Goal: Task Accomplishment & Management: Manage account settings

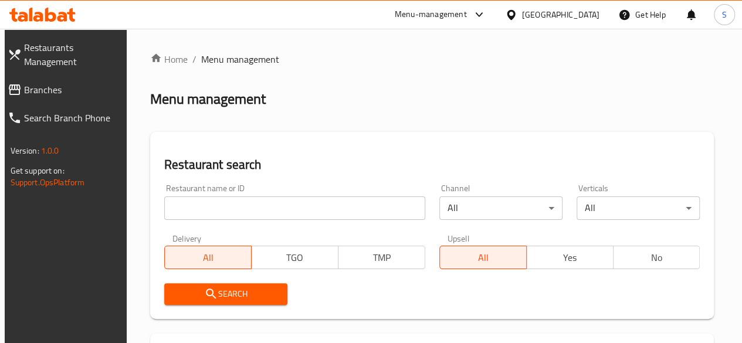
click at [212, 207] on input "search" at bounding box center [294, 208] width 261 height 23
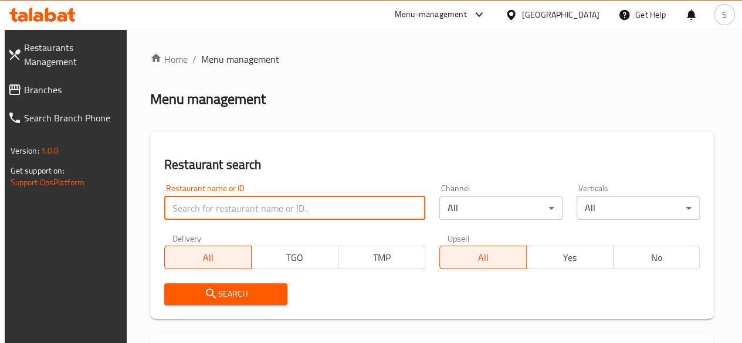
click at [212, 211] on input "search" at bounding box center [294, 208] width 261 height 23
type input "ق"
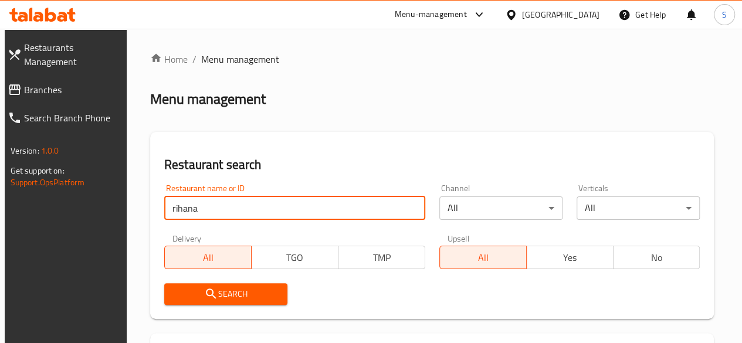
type input "rihana"
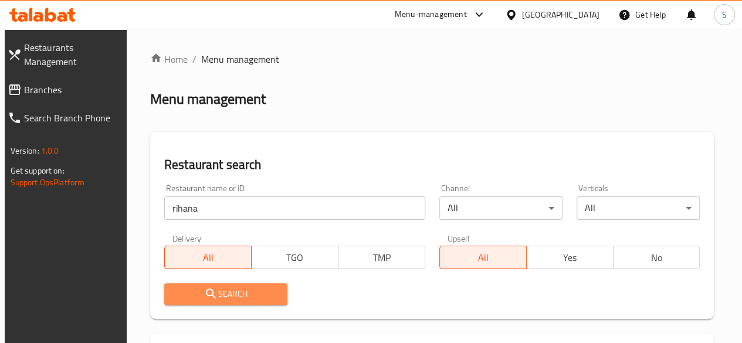
click at [211, 289] on icon "submit" at bounding box center [211, 294] width 14 height 14
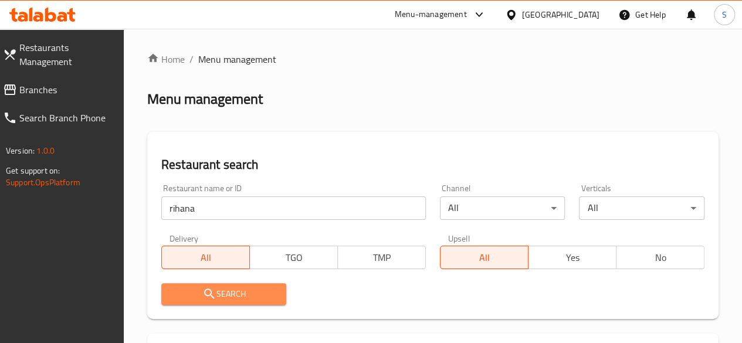
click at [211, 289] on icon "submit" at bounding box center [209, 294] width 14 height 14
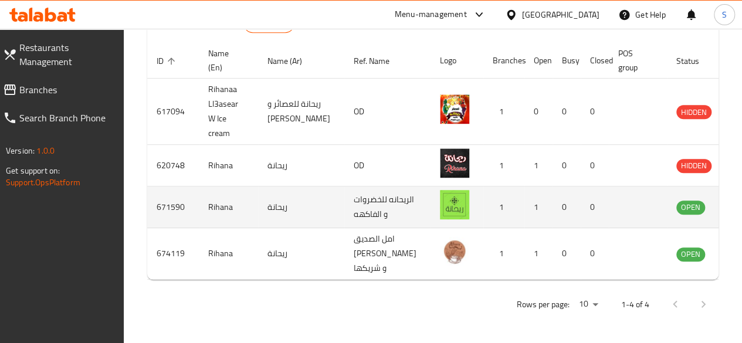
scroll to position [368, 0]
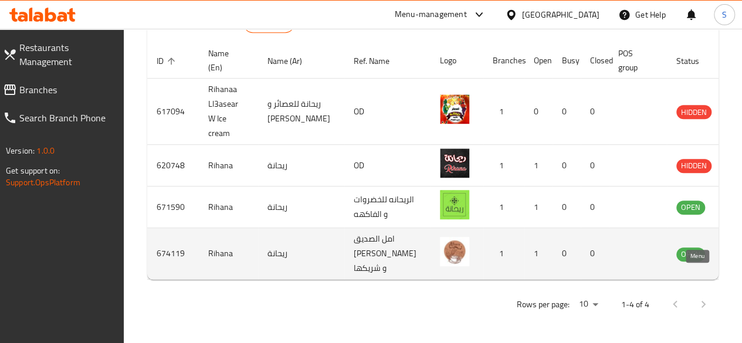
click at [738, 247] on icon "enhanced table" at bounding box center [745, 254] width 14 height 14
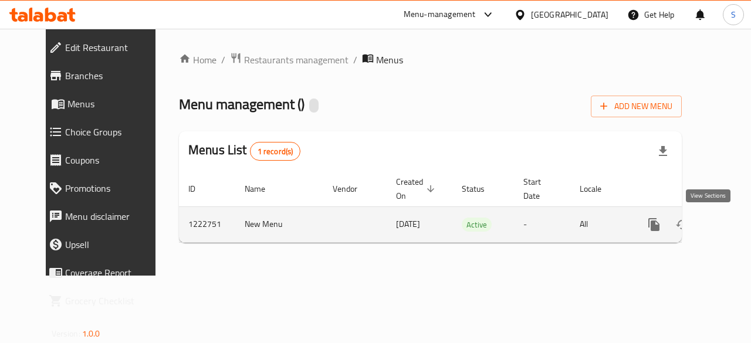
click at [724, 232] on link "enhanced table" at bounding box center [738, 225] width 28 height 28
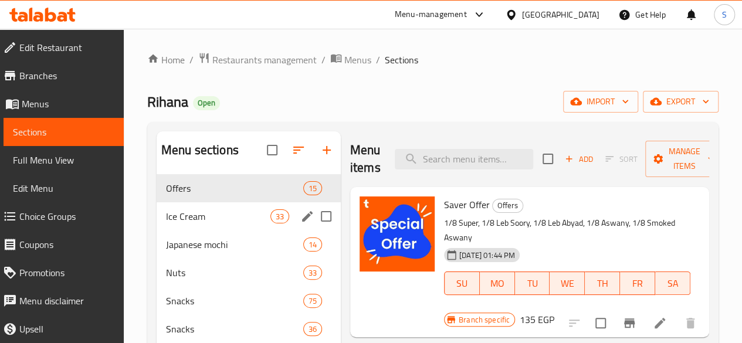
click at [200, 223] on span "Ice Cream" at bounding box center [218, 216] width 104 height 14
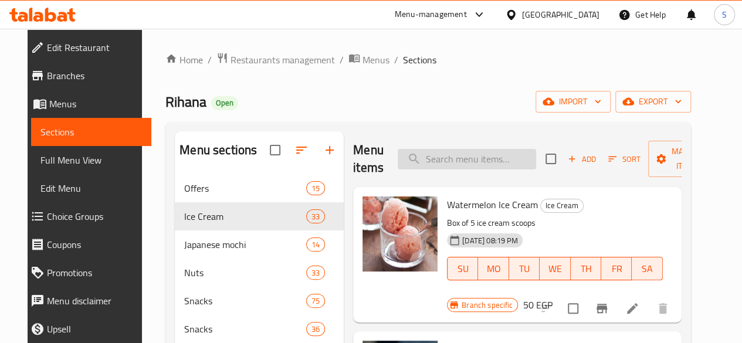
click at [455, 160] on input "search" at bounding box center [467, 159] width 138 height 21
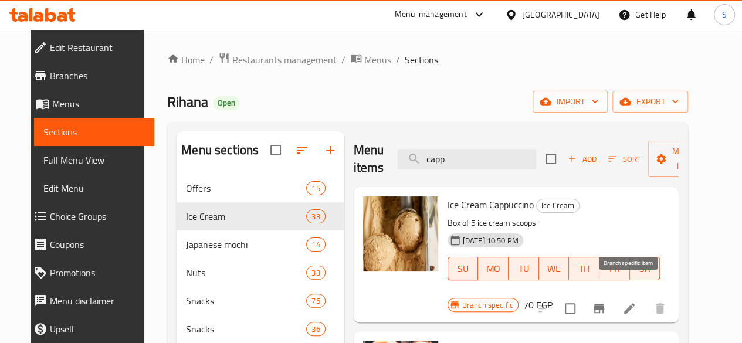
type input "capp"
click at [604, 304] on icon "Branch-specific-item" at bounding box center [599, 308] width 11 height 9
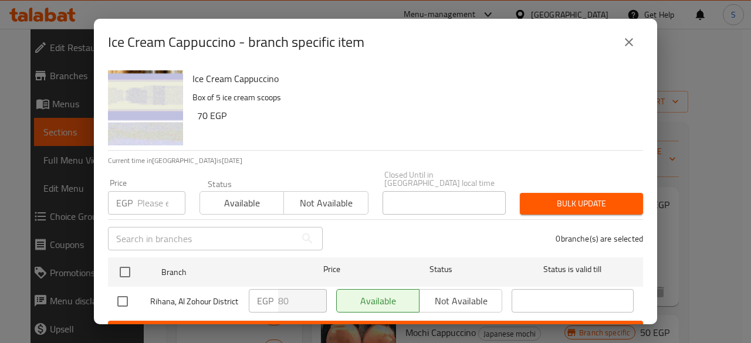
click at [153, 198] on input "number" at bounding box center [161, 202] width 48 height 23
type input "120"
click at [248, 200] on span "Available" at bounding box center [242, 203] width 74 height 17
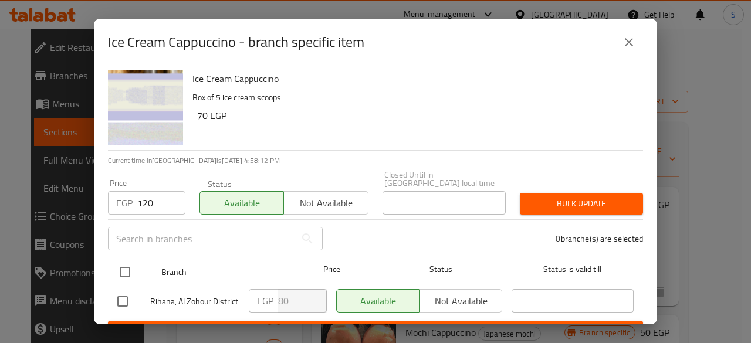
click at [124, 262] on input "checkbox" at bounding box center [125, 272] width 25 height 25
checkbox input "true"
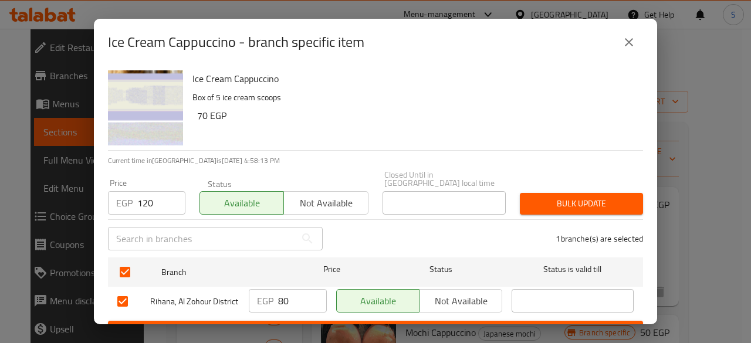
click at [554, 197] on span "Bulk update" at bounding box center [581, 204] width 104 height 15
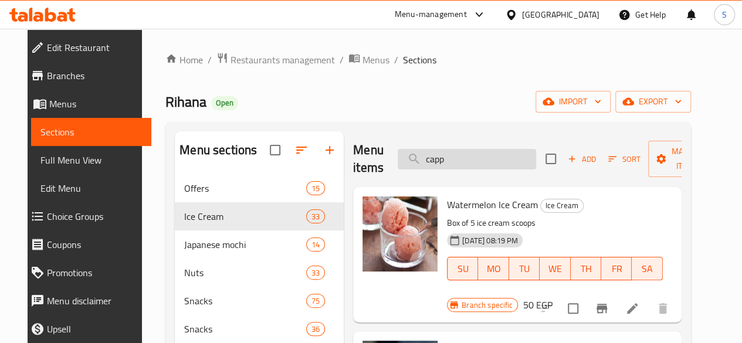
drag, startPoint x: 428, startPoint y: 158, endPoint x: 398, endPoint y: 157, distance: 30.5
click at [398, 157] on input "capp" at bounding box center [467, 159] width 138 height 21
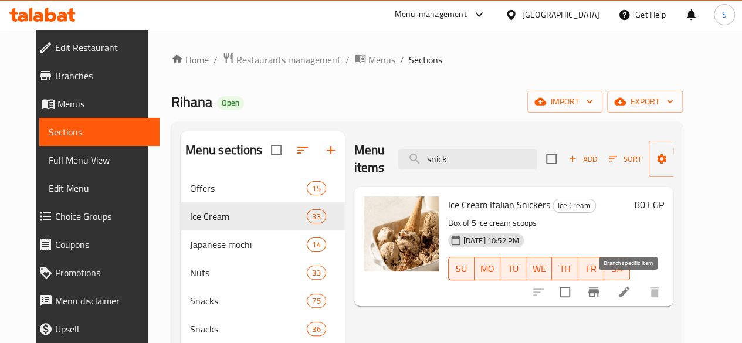
type input "snick"
click at [599, 293] on icon "Branch-specific-item" at bounding box center [593, 291] width 11 height 9
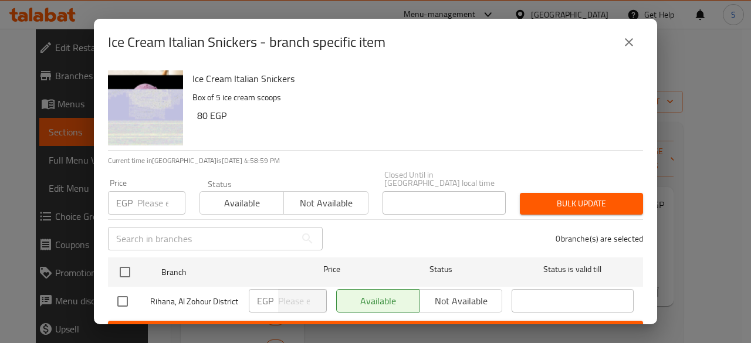
click at [153, 195] on input "number" at bounding box center [161, 202] width 48 height 23
type input "120"
click at [222, 182] on div "Available Not available" at bounding box center [283, 196] width 169 height 35
click at [222, 195] on span "Available" at bounding box center [242, 203] width 74 height 17
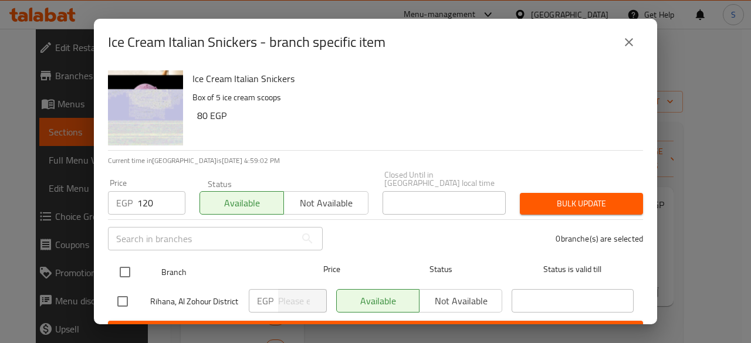
click at [126, 260] on input "checkbox" at bounding box center [125, 272] width 25 height 25
checkbox input "true"
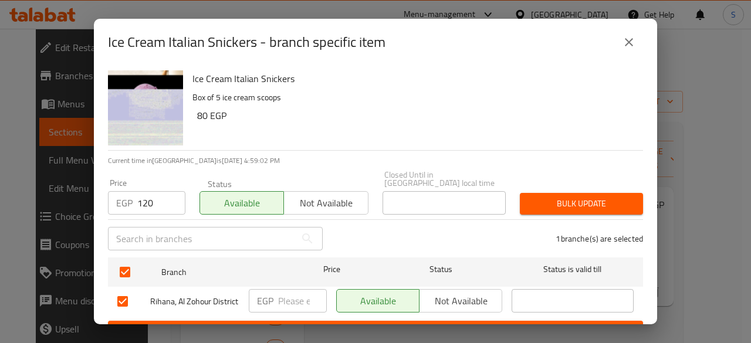
click at [561, 197] on span "Bulk update" at bounding box center [581, 204] width 104 height 15
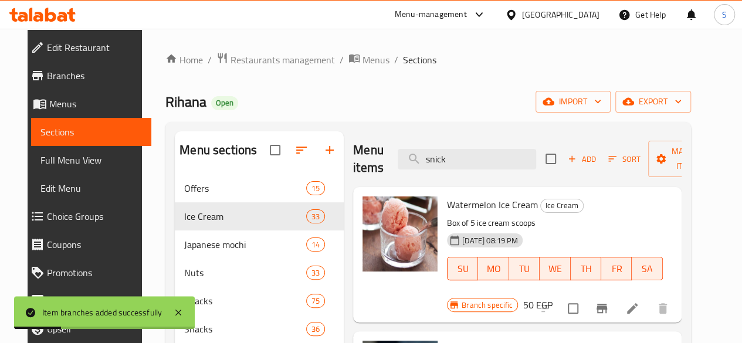
drag, startPoint x: 425, startPoint y: 157, endPoint x: 333, endPoint y: 152, distance: 91.6
click at [353, 152] on div "Menu items snick Add Sort Manage items" at bounding box center [517, 159] width 328 height 56
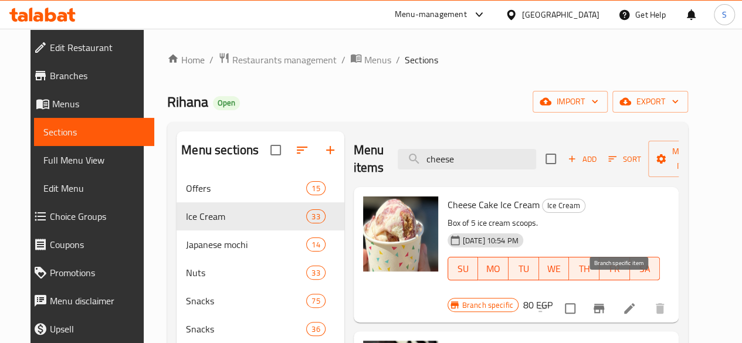
type input "cheese"
click at [604, 304] on icon "Branch-specific-item" at bounding box center [599, 308] width 11 height 9
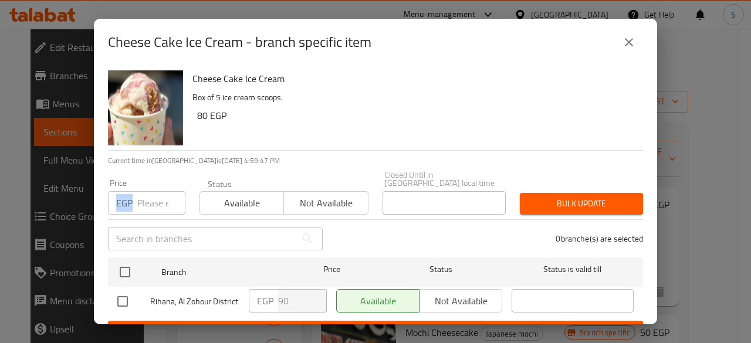
click at [134, 192] on div "EGP Price" at bounding box center [146, 202] width 77 height 23
type input "120"
click at [256, 195] on span "Available" at bounding box center [242, 203] width 74 height 17
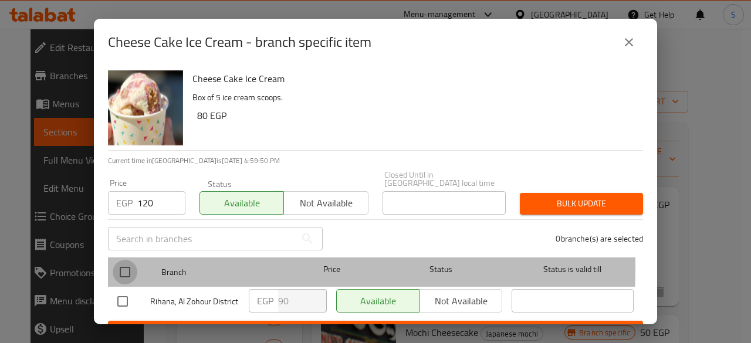
click at [121, 260] on input "checkbox" at bounding box center [125, 272] width 25 height 25
checkbox input "true"
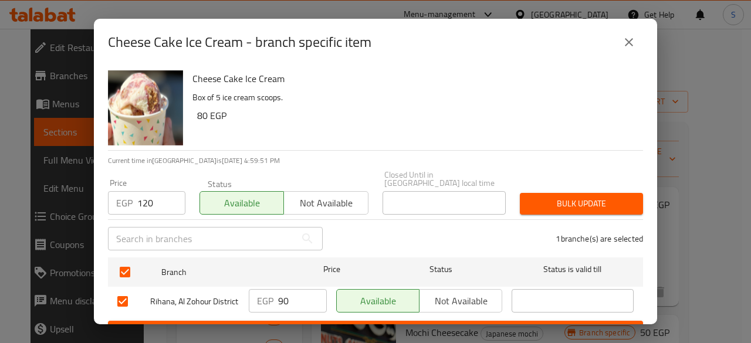
click at [590, 197] on span "Bulk update" at bounding box center [581, 204] width 104 height 15
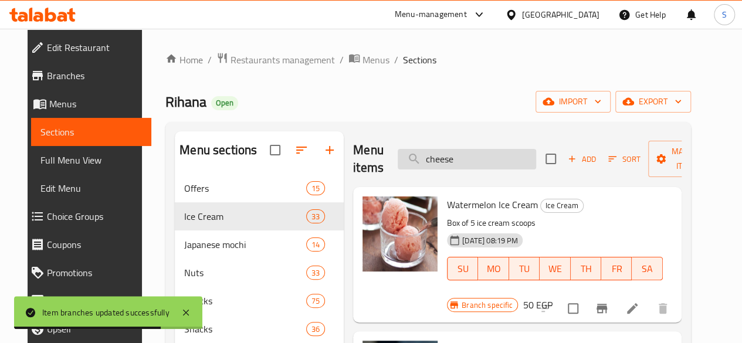
drag, startPoint x: 439, startPoint y: 163, endPoint x: 372, endPoint y: 156, distance: 66.7
click at [398, 154] on input "cheese" at bounding box center [467, 159] width 138 height 21
type input "p"
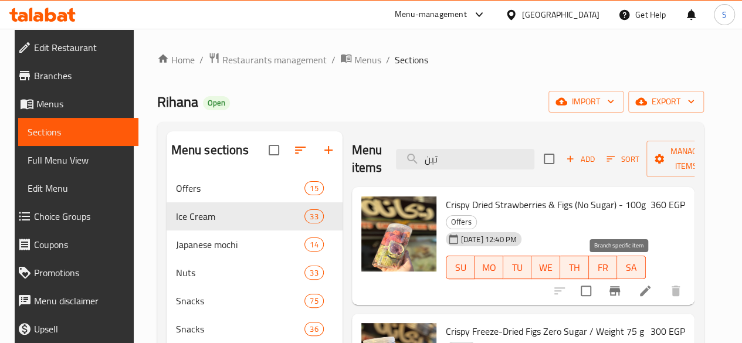
type input "تين"
click at [620, 286] on icon "Branch-specific-item" at bounding box center [614, 290] width 11 height 9
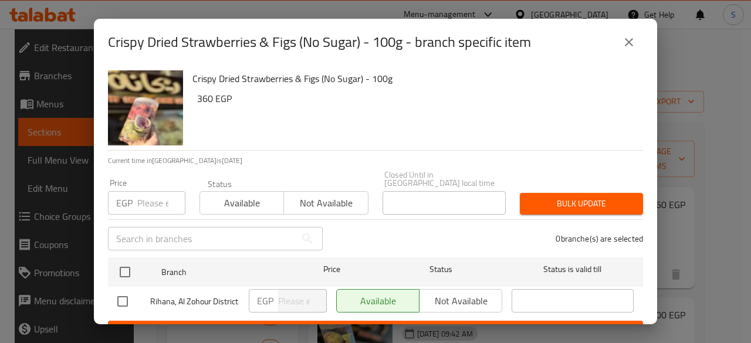
click at [145, 204] on input "number" at bounding box center [161, 202] width 48 height 23
type input "120"
click at [218, 196] on span "Available" at bounding box center [242, 203] width 74 height 17
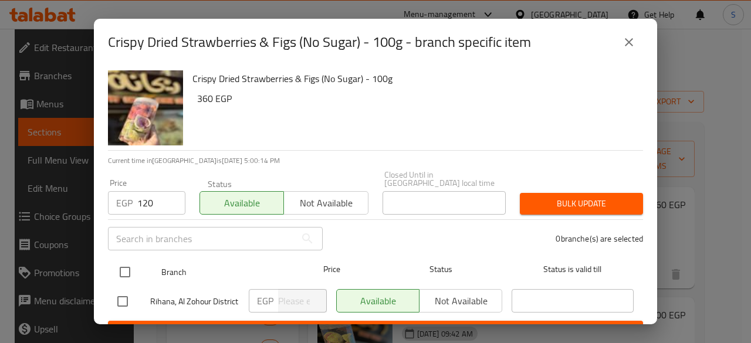
click at [120, 260] on input "checkbox" at bounding box center [125, 272] width 25 height 25
checkbox input "true"
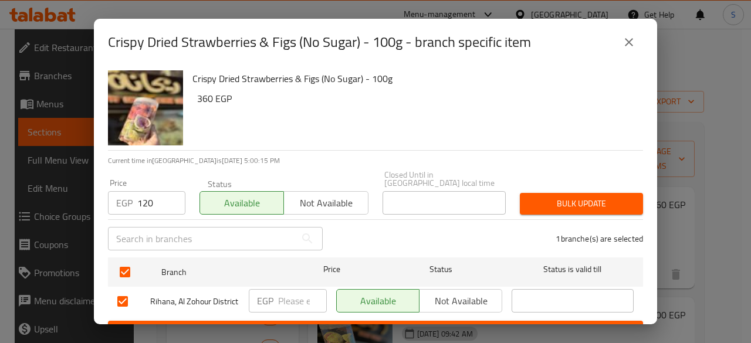
click at [557, 197] on span "Bulk update" at bounding box center [581, 204] width 104 height 15
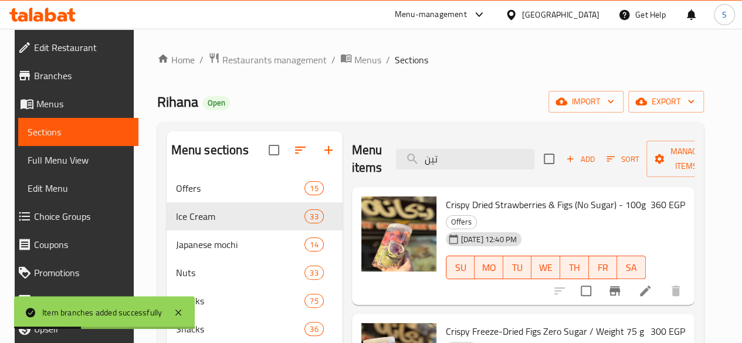
drag, startPoint x: 441, startPoint y: 165, endPoint x: 279, endPoint y: 165, distance: 161.9
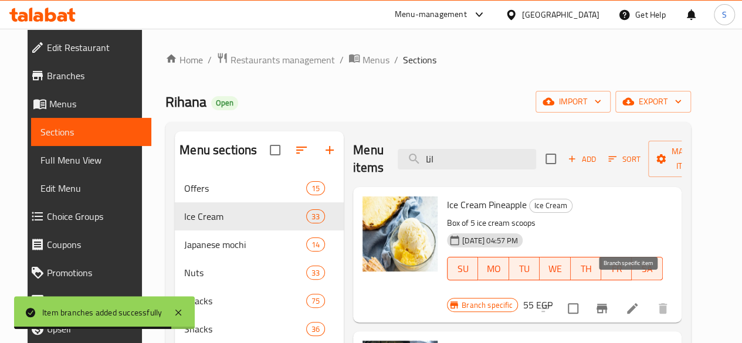
type input "انا"
click at [609, 302] on icon "Branch-specific-item" at bounding box center [602, 309] width 14 height 14
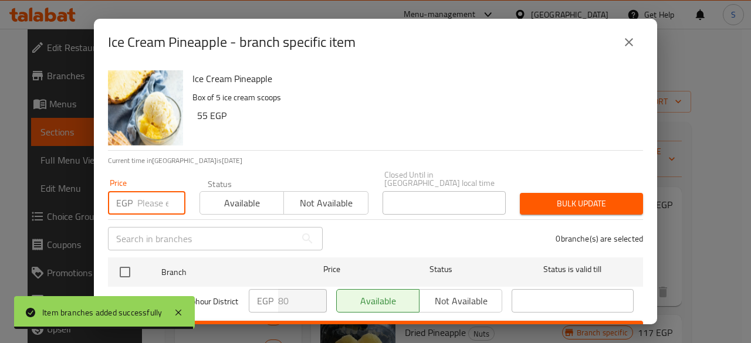
click at [147, 191] on input "number" at bounding box center [161, 202] width 48 height 23
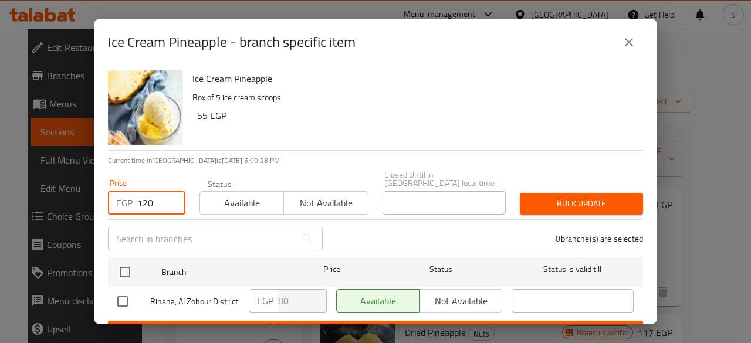
type input "120"
click at [249, 195] on span "Available" at bounding box center [242, 203] width 74 height 17
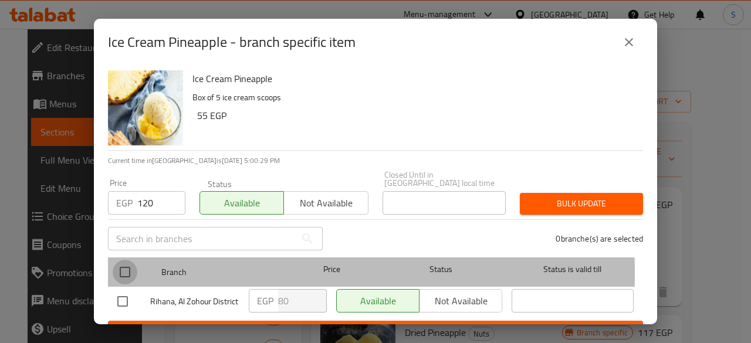
click at [122, 265] on input "checkbox" at bounding box center [125, 272] width 25 height 25
checkbox input "true"
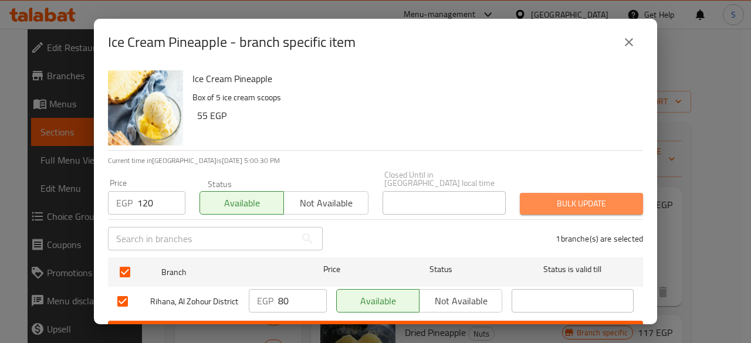
click at [582, 197] on span "Bulk update" at bounding box center [581, 204] width 104 height 15
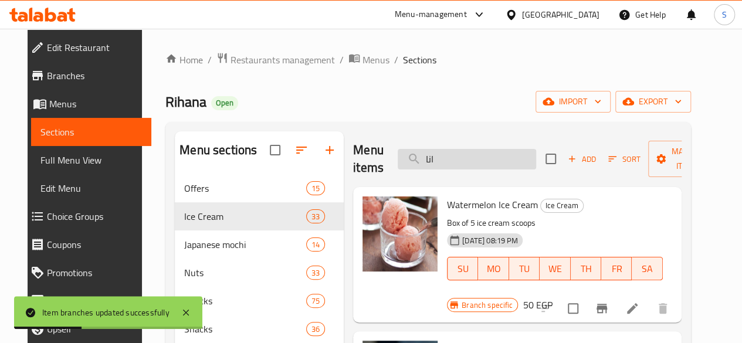
drag, startPoint x: 432, startPoint y: 162, endPoint x: 384, endPoint y: 161, distance: 48.1
click at [398, 161] on input "انا" at bounding box center [467, 159] width 138 height 21
type input "م"
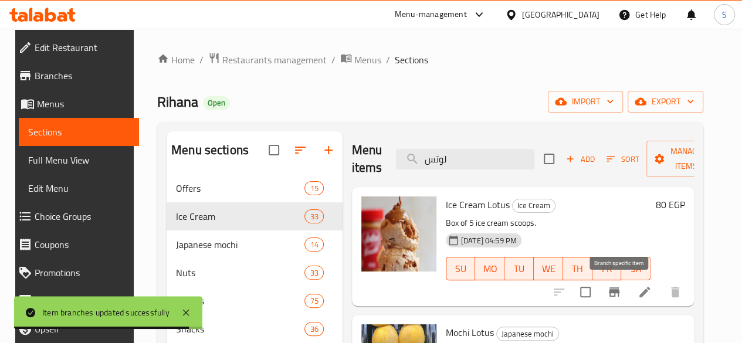
type input "لوتس"
click at [621, 297] on icon "Branch-specific-item" at bounding box center [614, 292] width 14 height 14
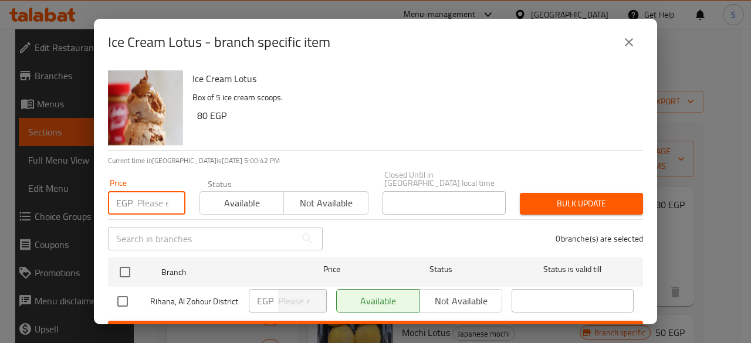
click at [149, 192] on input "number" at bounding box center [161, 202] width 48 height 23
type input "120"
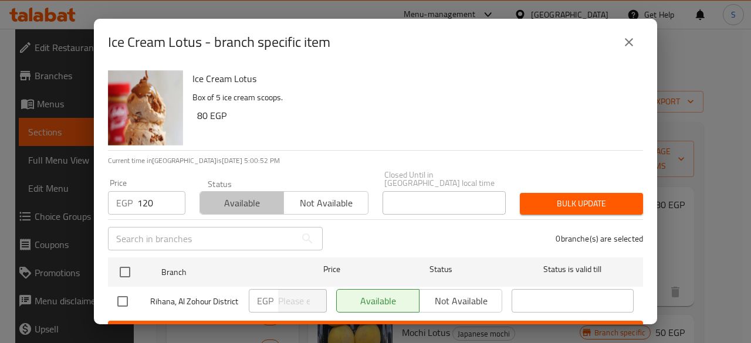
click at [273, 195] on span "Available" at bounding box center [242, 203] width 74 height 17
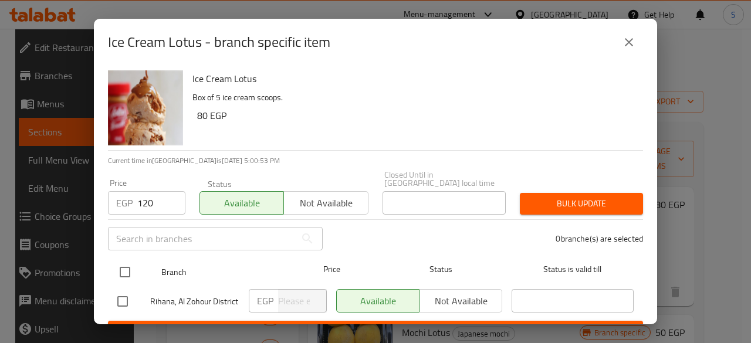
click at [133, 262] on input "checkbox" at bounding box center [125, 272] width 25 height 25
checkbox input "true"
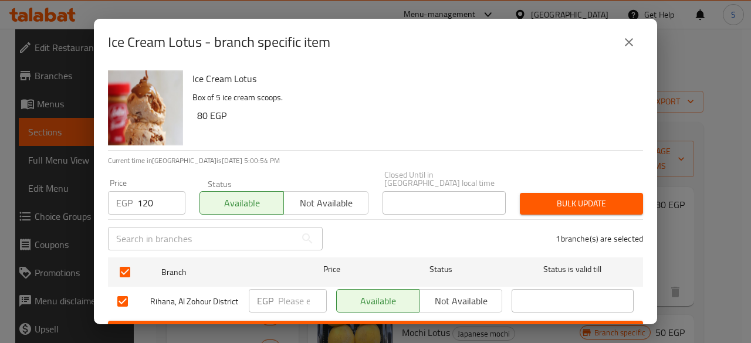
click at [598, 199] on span "Bulk update" at bounding box center [581, 204] width 104 height 15
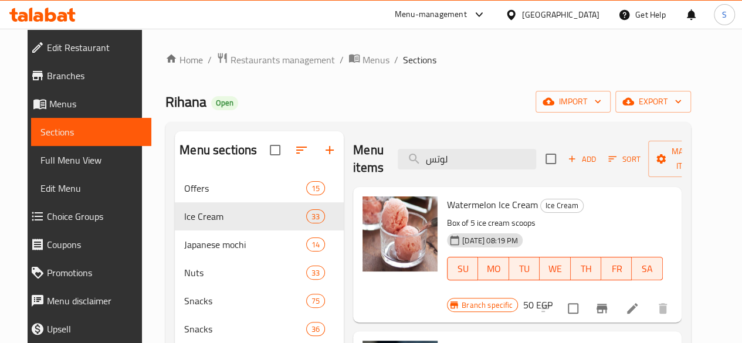
drag, startPoint x: 443, startPoint y: 165, endPoint x: 307, endPoint y: 161, distance: 136.2
click at [353, 162] on div "Menu items لوتس Add Sort Manage items" at bounding box center [517, 159] width 328 height 56
click at [428, 158] on input "search" at bounding box center [467, 159] width 138 height 21
click at [436, 160] on input "search" at bounding box center [467, 159] width 138 height 21
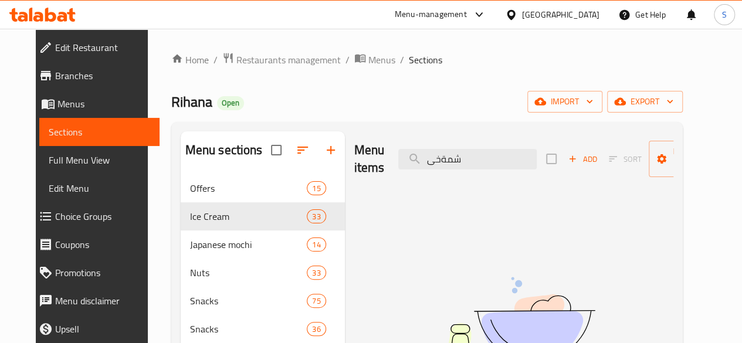
drag, startPoint x: 448, startPoint y: 164, endPoint x: 320, endPoint y: 158, distance: 128.0
click at [354, 162] on div "Menu items شمةخى Add Sort Manage items" at bounding box center [513, 159] width 319 height 56
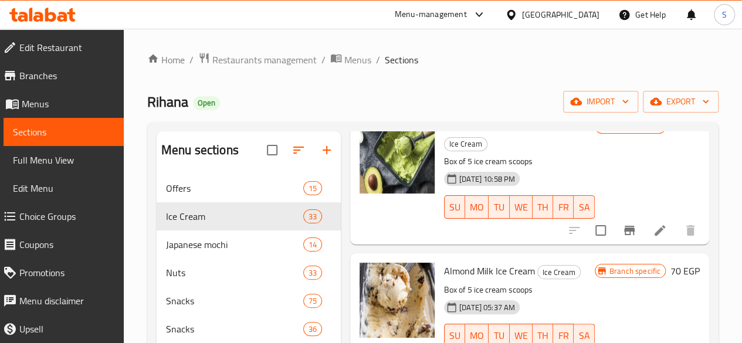
scroll to position [117, 0]
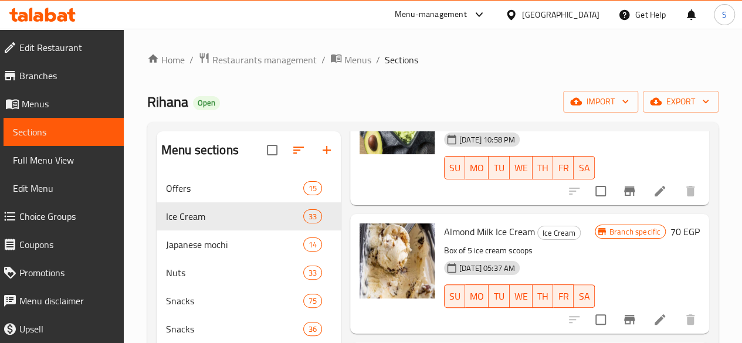
type input "almond"
click at [622, 313] on icon "Branch-specific-item" at bounding box center [629, 320] width 14 height 14
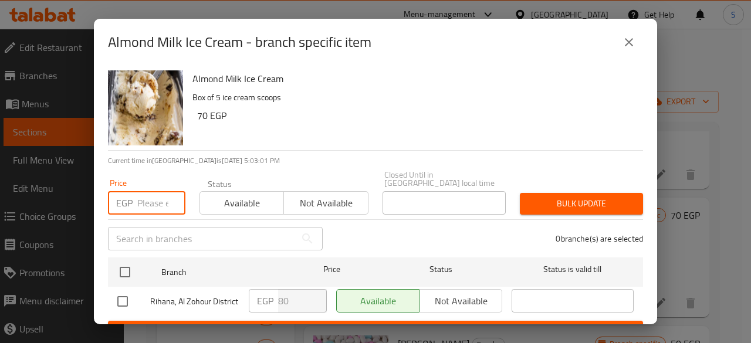
click at [162, 195] on input "number" at bounding box center [161, 202] width 48 height 23
drag, startPoint x: 152, startPoint y: 192, endPoint x: 190, endPoint y: 191, distance: 38.1
click at [152, 192] on input "number" at bounding box center [161, 202] width 48 height 23
type input "130"
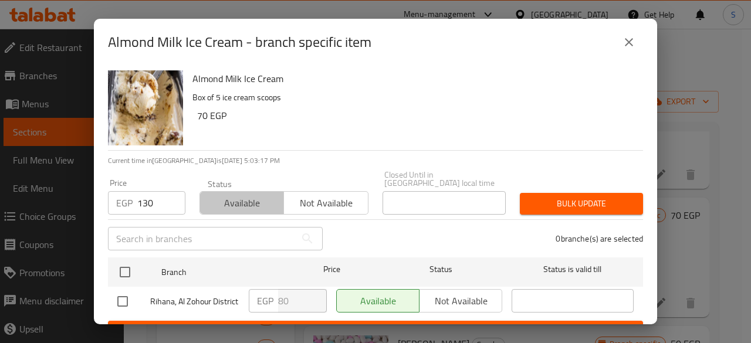
click at [224, 197] on span "Available" at bounding box center [242, 203] width 74 height 17
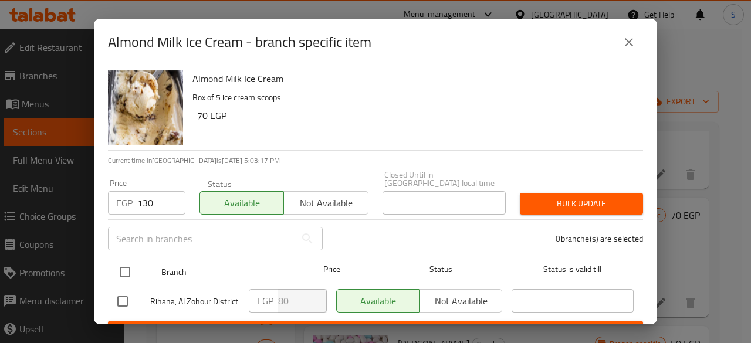
click at [126, 262] on input "checkbox" at bounding box center [125, 272] width 25 height 25
checkbox input "true"
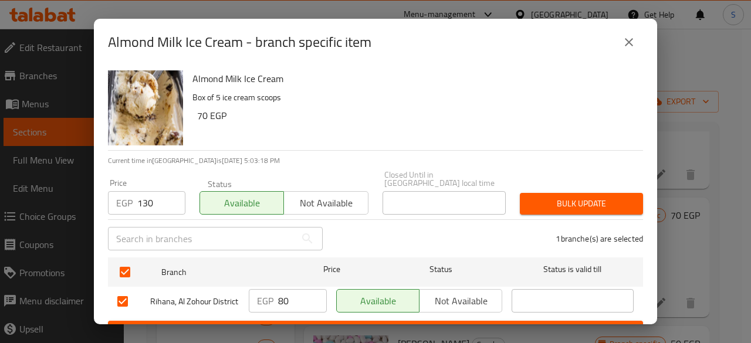
click at [556, 198] on span "Bulk update" at bounding box center [581, 204] width 104 height 15
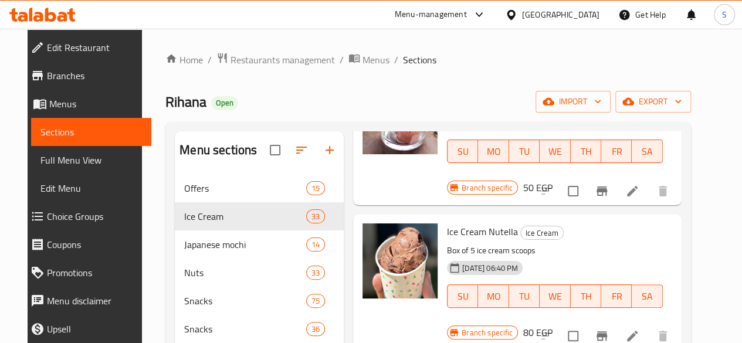
scroll to position [0, 0]
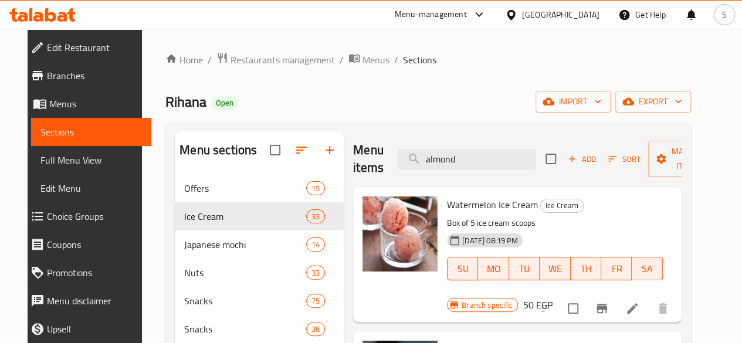
drag, startPoint x: 442, startPoint y: 159, endPoint x: 338, endPoint y: 157, distance: 104.4
click at [353, 157] on div "Menu items almond Add Sort Manage items" at bounding box center [517, 159] width 328 height 56
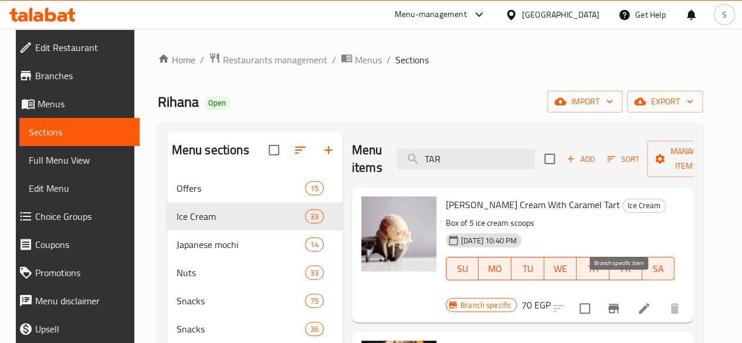
click at [619, 304] on icon "Branch-specific-item" at bounding box center [613, 308] width 11 height 9
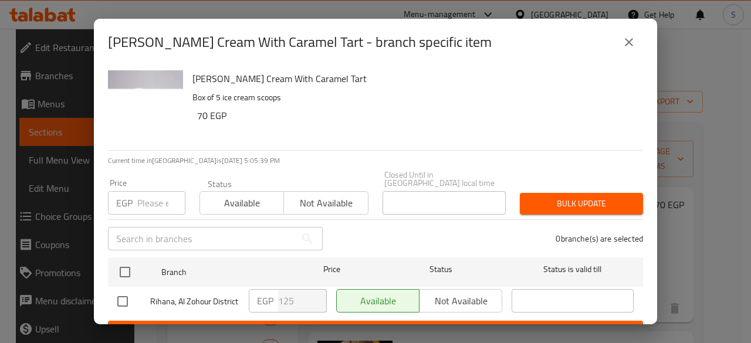
click at [153, 192] on input "number" at bounding box center [161, 202] width 48 height 23
click at [564, 197] on span "Bulk update" at bounding box center [581, 204] width 104 height 15
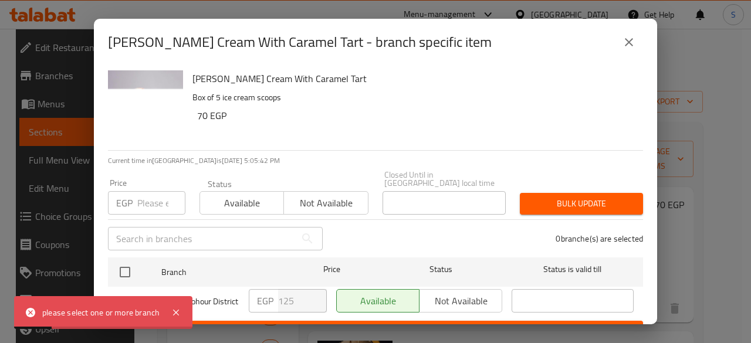
click at [628, 42] on icon "close" at bounding box center [629, 42] width 8 height 8
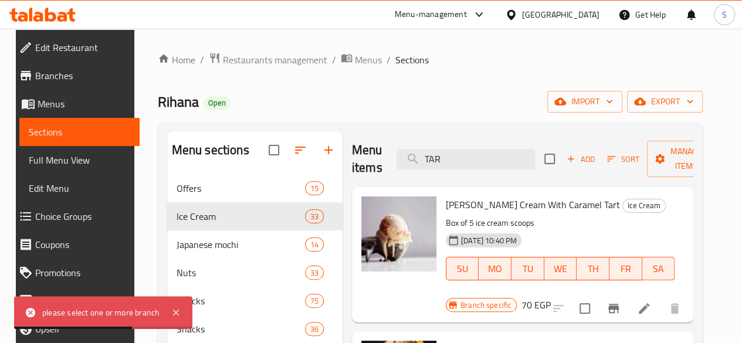
drag, startPoint x: 422, startPoint y: 161, endPoint x: 368, endPoint y: 161, distance: 54.0
click at [368, 161] on div "Menu items TAR Add Sort Manage items" at bounding box center [522, 159] width 341 height 56
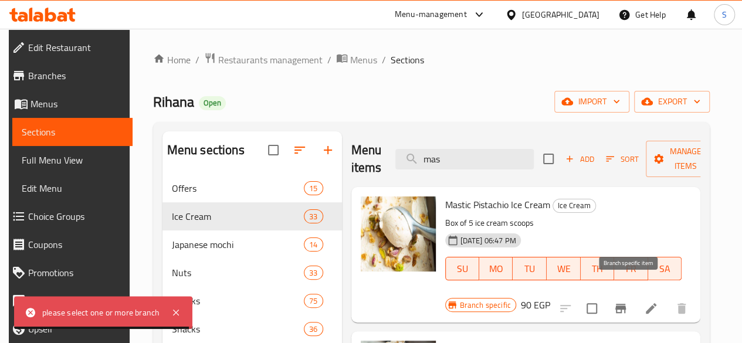
click at [626, 304] on icon "Branch-specific-item" at bounding box center [620, 308] width 11 height 9
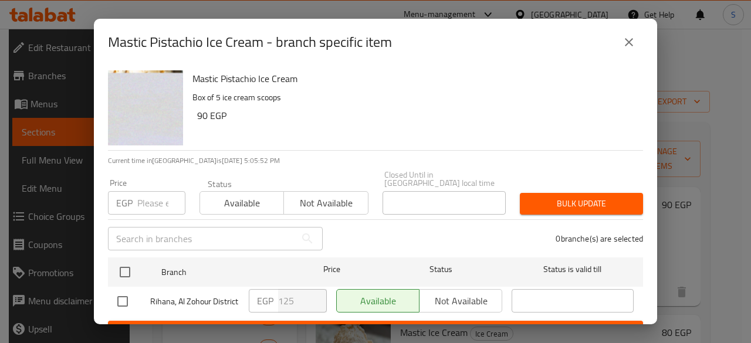
click at [625, 43] on icon "close" at bounding box center [629, 42] width 14 height 14
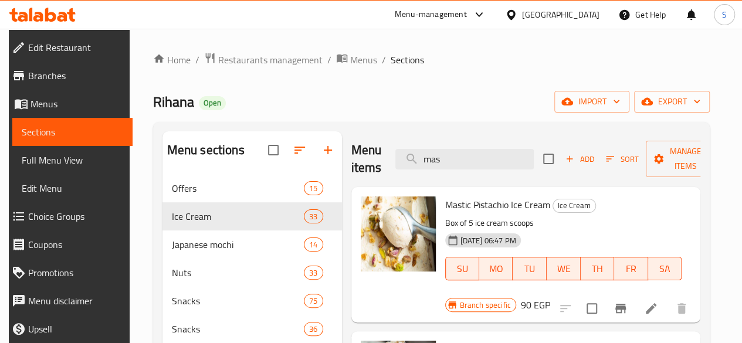
drag, startPoint x: 425, startPoint y: 161, endPoint x: 354, endPoint y: 159, distance: 70.4
click at [354, 160] on div "Menu items mas Add Sort Manage items" at bounding box center [526, 159] width 350 height 56
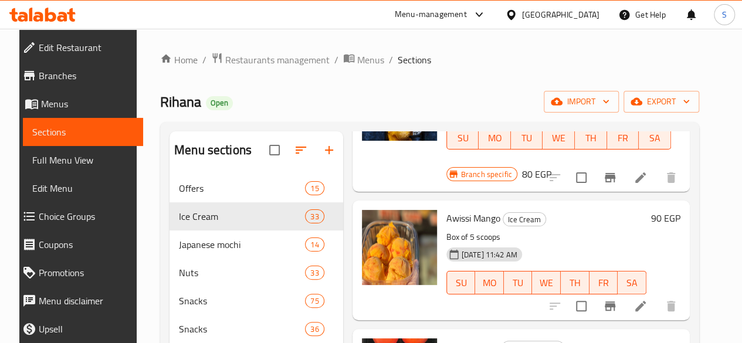
scroll to position [411, 0]
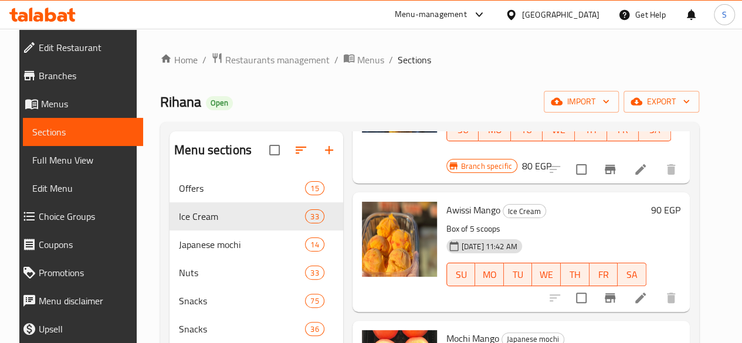
type input "mango"
click at [617, 291] on icon "Branch-specific-item" at bounding box center [610, 298] width 14 height 14
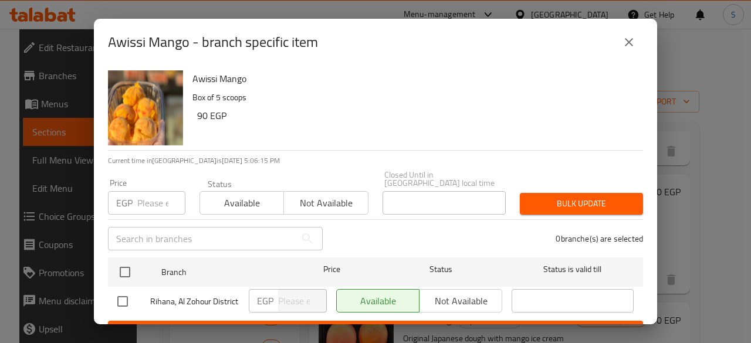
click at [148, 198] on input "number" at bounding box center [161, 202] width 48 height 23
type input "125"
click at [231, 195] on span "Available" at bounding box center [242, 203] width 74 height 17
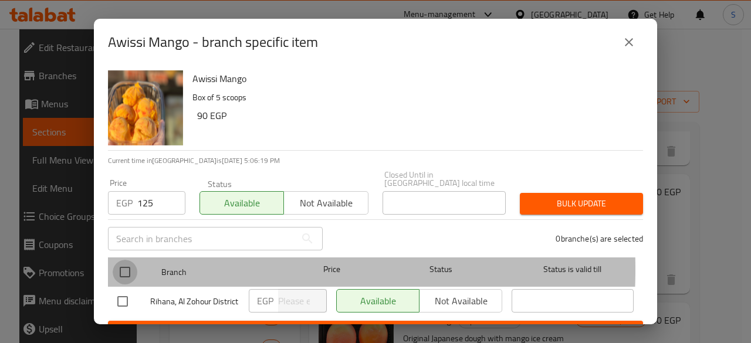
click at [120, 261] on input "checkbox" at bounding box center [125, 272] width 25 height 25
checkbox input "true"
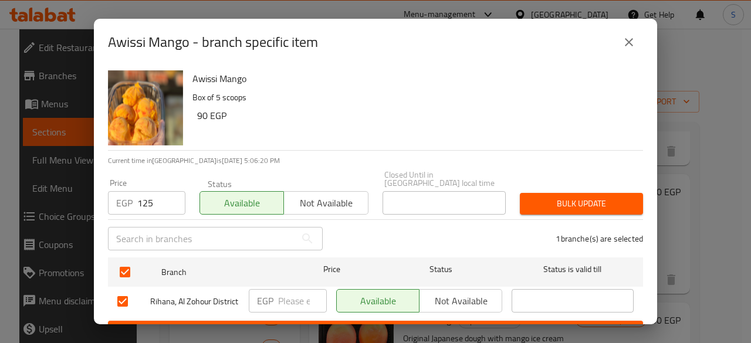
click at [553, 197] on span "Bulk update" at bounding box center [581, 204] width 104 height 15
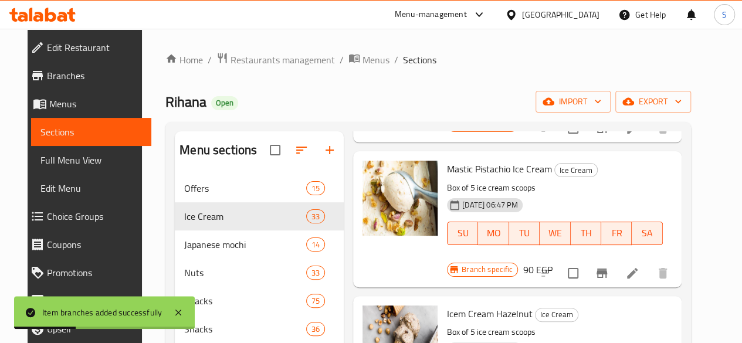
scroll to position [528, 0]
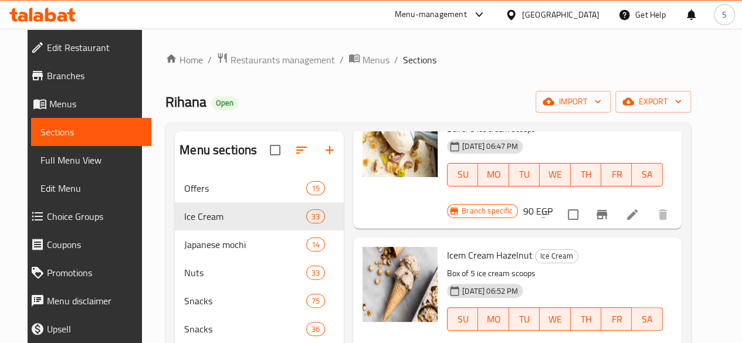
click at [442, 154] on div "Mastic Pistachio Ice Cream Ice Cream Box of 5 ice cream scoops [DATE] 06:47 PM …" at bounding box center [554, 152] width 225 height 110
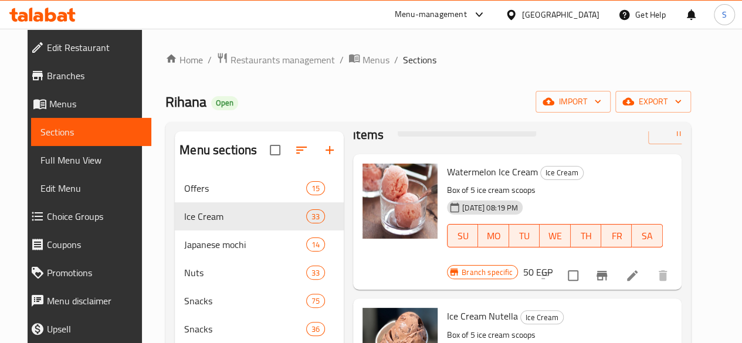
scroll to position [0, 0]
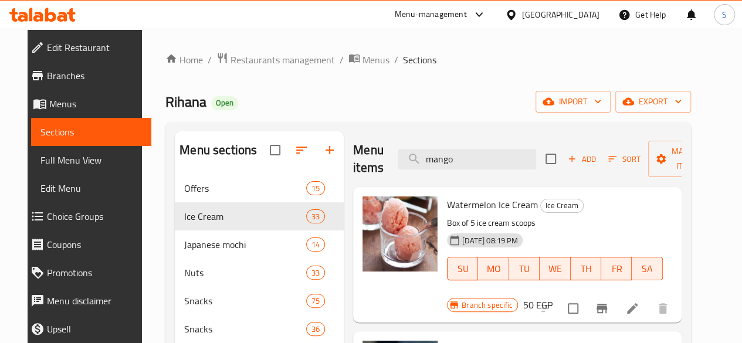
drag, startPoint x: 431, startPoint y: 161, endPoint x: 365, endPoint y: 154, distance: 66.7
click at [365, 154] on div "Menu items mango Add Sort Manage items" at bounding box center [517, 159] width 328 height 56
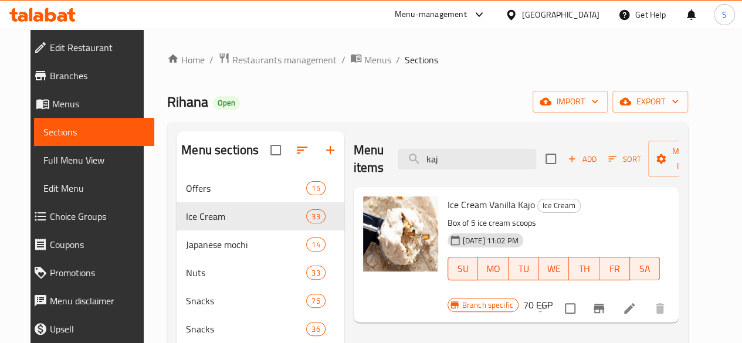
type input "kaj"
click at [606, 302] on icon "Branch-specific-item" at bounding box center [599, 309] width 14 height 14
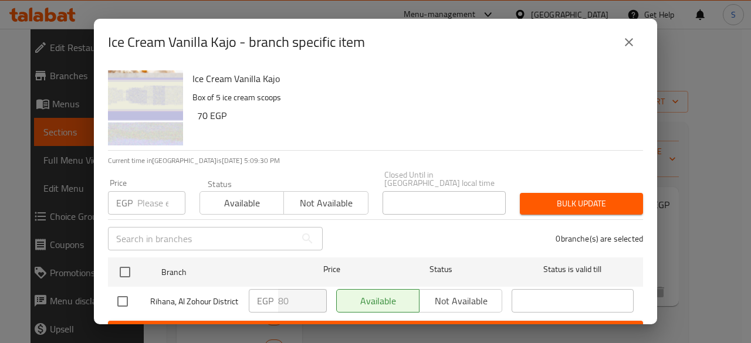
click at [148, 192] on input "number" at bounding box center [161, 202] width 48 height 23
type input "130"
click at [226, 195] on span "Available" at bounding box center [242, 203] width 74 height 17
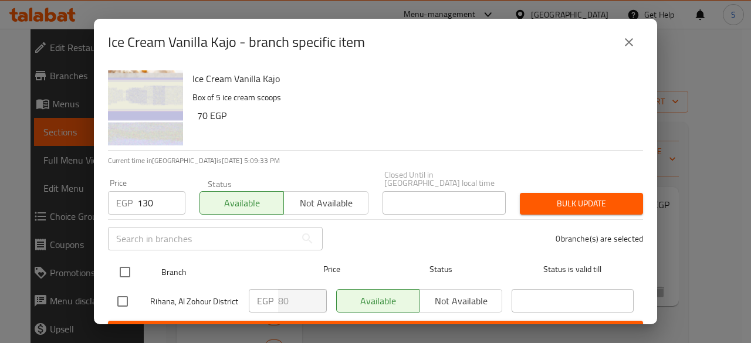
click at [127, 261] on input "checkbox" at bounding box center [125, 272] width 25 height 25
checkbox input "true"
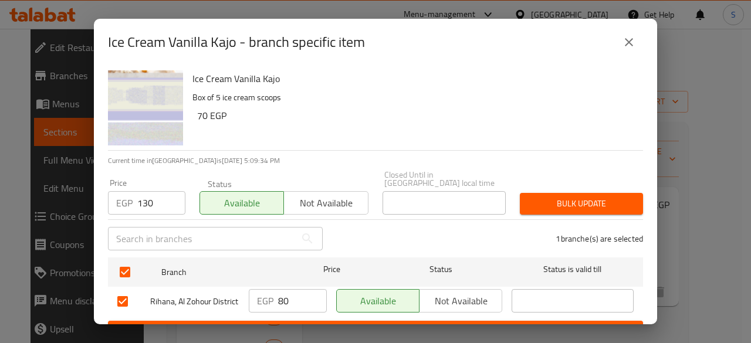
click at [568, 197] on span "Bulk update" at bounding box center [581, 204] width 104 height 15
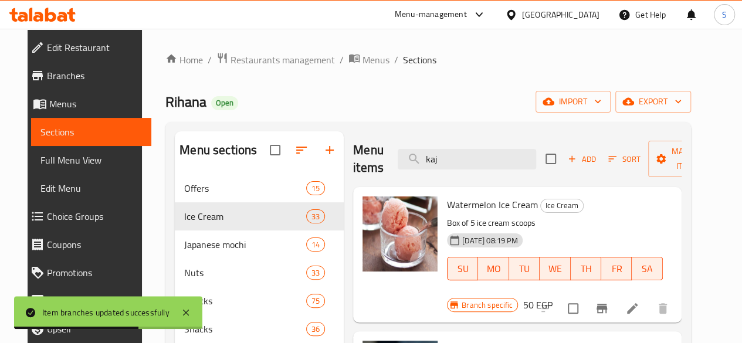
drag, startPoint x: 431, startPoint y: 161, endPoint x: 368, endPoint y: 160, distance: 62.2
click at [369, 160] on div "Menu items kaj Add Sort Manage items" at bounding box center [517, 159] width 328 height 56
type input "j"
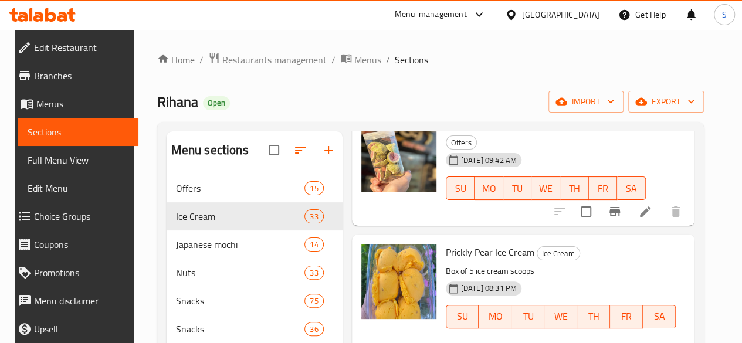
scroll to position [59, 0]
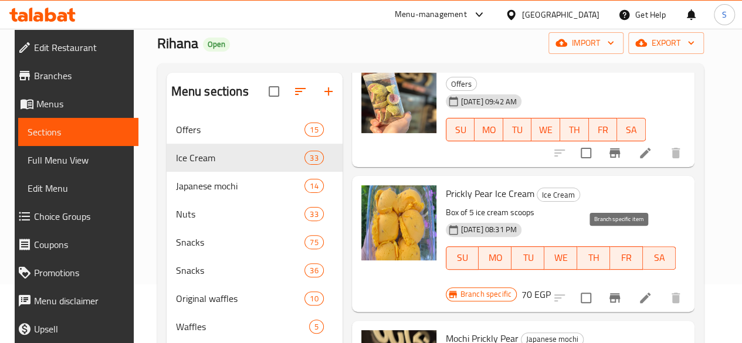
type input "تين"
click at [617, 291] on icon "Branch-specific-item" at bounding box center [615, 298] width 14 height 14
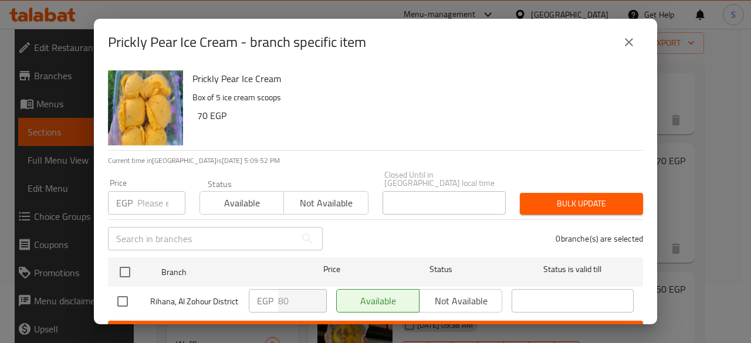
click at [144, 194] on input "number" at bounding box center [161, 202] width 48 height 23
type input "125"
click at [224, 195] on span "Available" at bounding box center [242, 203] width 74 height 17
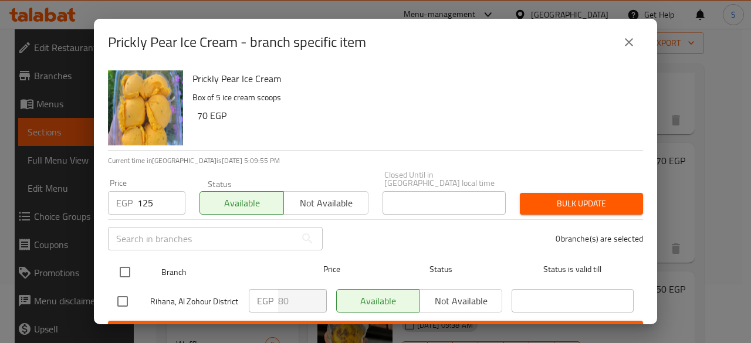
click at [125, 260] on input "checkbox" at bounding box center [125, 272] width 25 height 25
checkbox input "true"
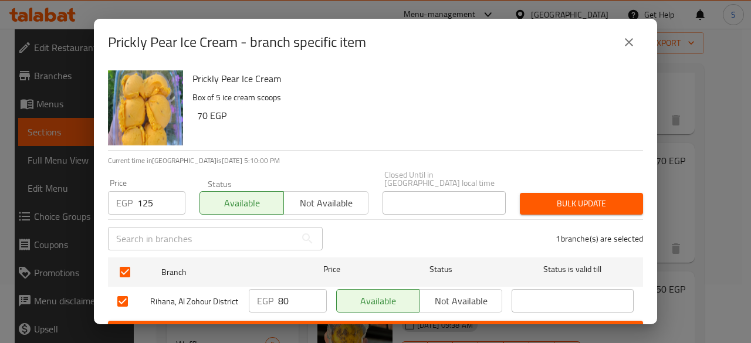
click at [590, 198] on span "Bulk update" at bounding box center [581, 204] width 104 height 15
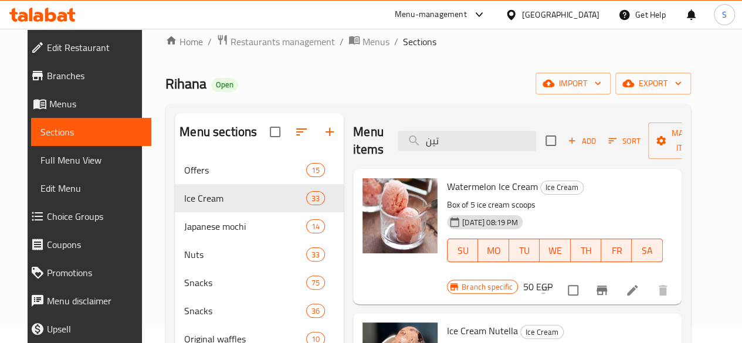
scroll to position [0, 0]
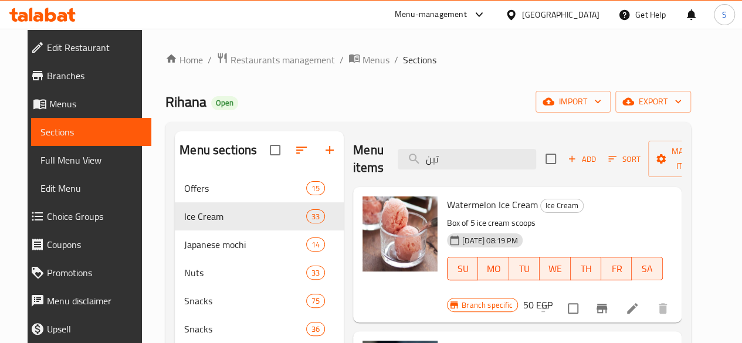
drag, startPoint x: 428, startPoint y: 157, endPoint x: 353, endPoint y: 151, distance: 75.9
click at [354, 152] on div "Menu items تين Add Sort Manage items" at bounding box center [517, 159] width 328 height 56
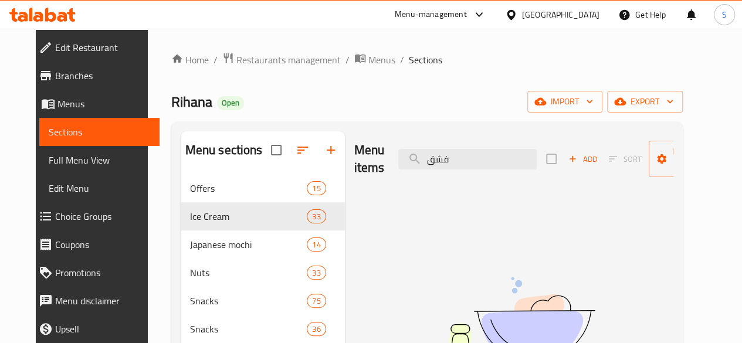
drag, startPoint x: 436, startPoint y: 159, endPoint x: 340, endPoint y: 154, distance: 96.9
click at [354, 154] on div "Menu items فشق Add Sort Manage items" at bounding box center [513, 159] width 319 height 56
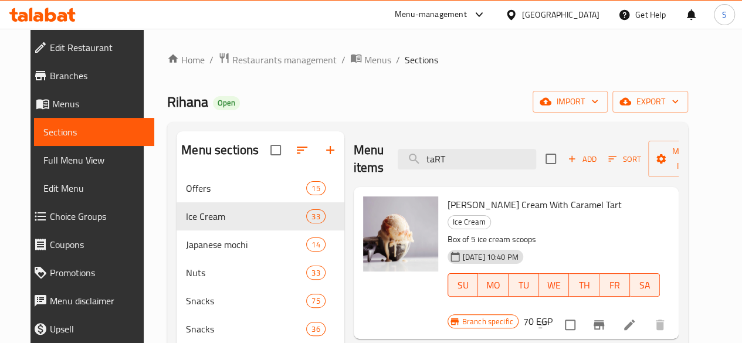
drag, startPoint x: 438, startPoint y: 160, endPoint x: 356, endPoint y: 158, distance: 82.1
click at [356, 158] on div "Menu items taRT Add Sort Manage items" at bounding box center [517, 159] width 326 height 56
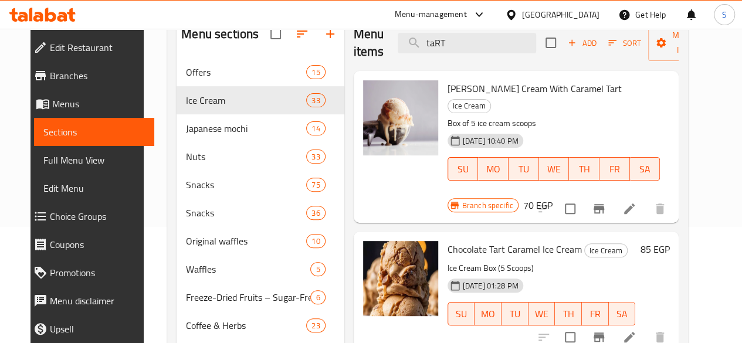
scroll to position [117, 0]
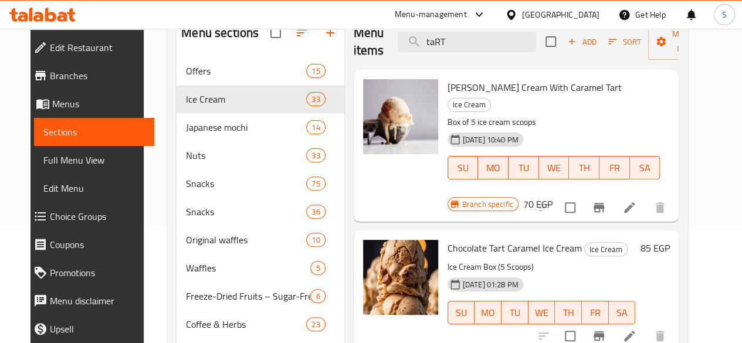
type input "taRT"
click at [606, 329] on icon "Branch-specific-item" at bounding box center [599, 336] width 14 height 14
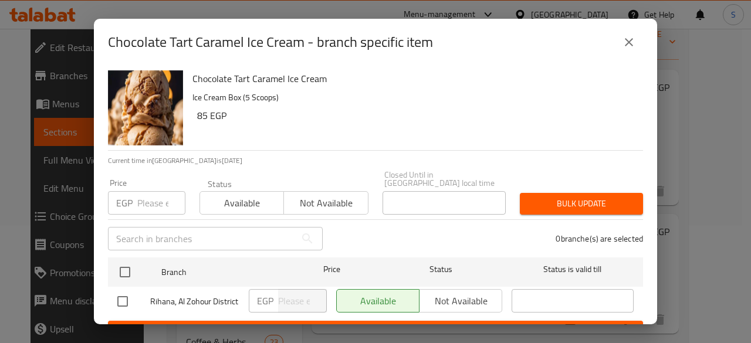
click at [151, 197] on input "number" at bounding box center [161, 202] width 48 height 23
type input "125"
click at [264, 195] on span "Available" at bounding box center [242, 203] width 74 height 17
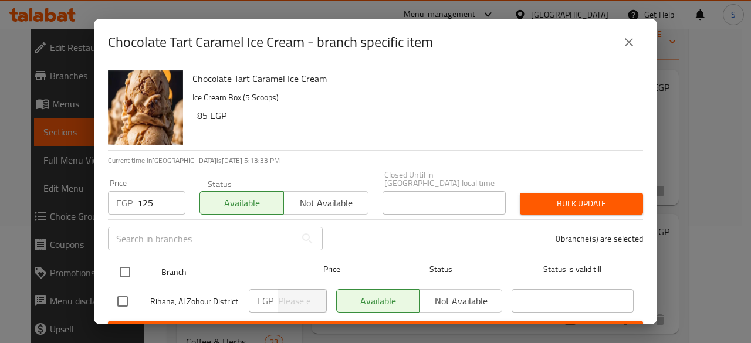
click at [123, 260] on input "checkbox" at bounding box center [125, 272] width 25 height 25
checkbox input "true"
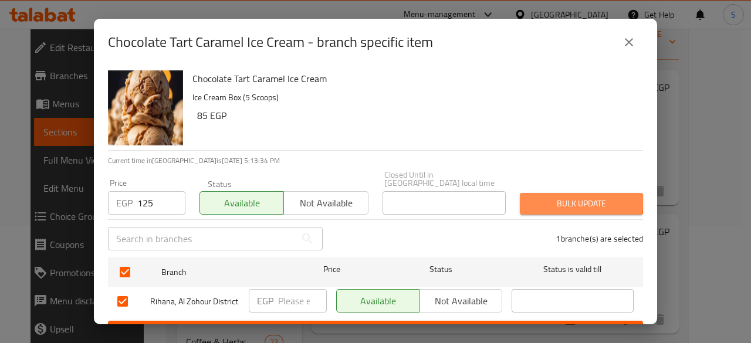
click at [571, 197] on span "Bulk update" at bounding box center [581, 204] width 104 height 15
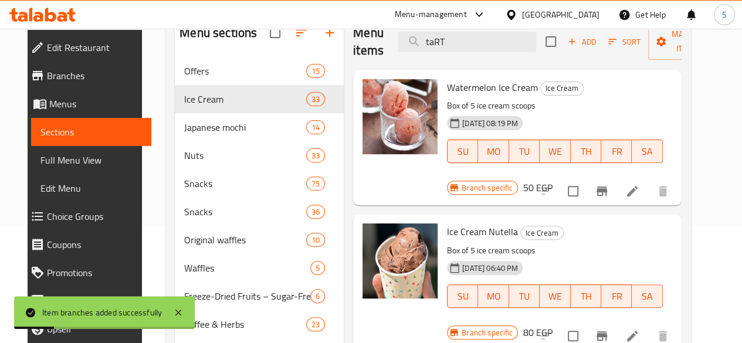
drag, startPoint x: 453, startPoint y: 38, endPoint x: 354, endPoint y: 52, distance: 99.5
click at [360, 45] on div "Menu items taRT Add Sort Manage items" at bounding box center [517, 42] width 328 height 56
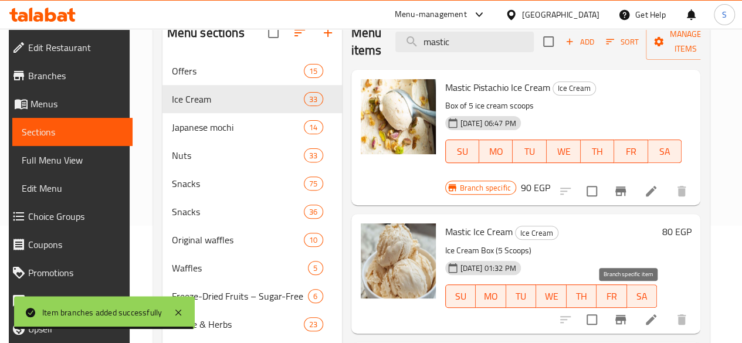
type input "mastic"
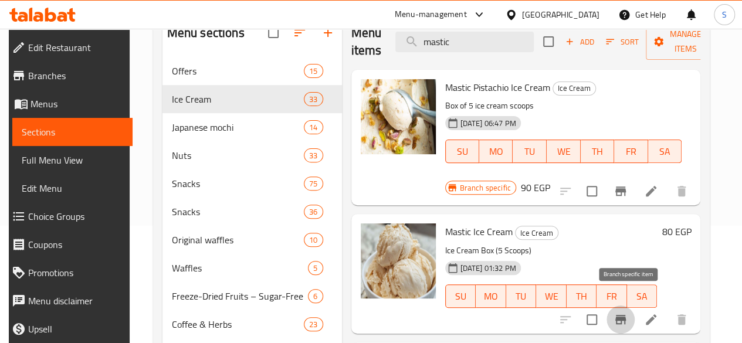
click at [628, 313] on icon "Branch-specific-item" at bounding box center [621, 320] width 14 height 14
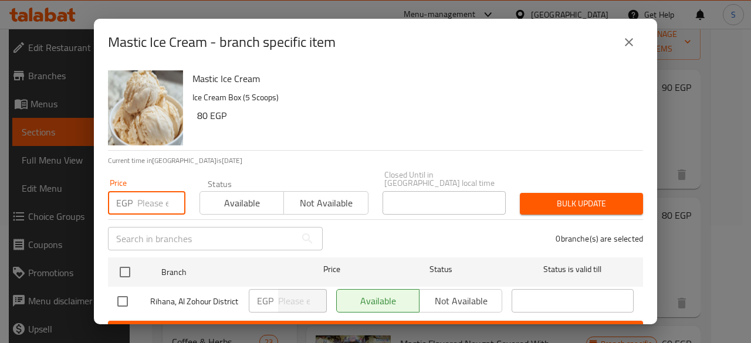
click at [158, 201] on input "number" at bounding box center [161, 202] width 48 height 23
type input "125"
click at [221, 195] on span "Available" at bounding box center [242, 203] width 74 height 17
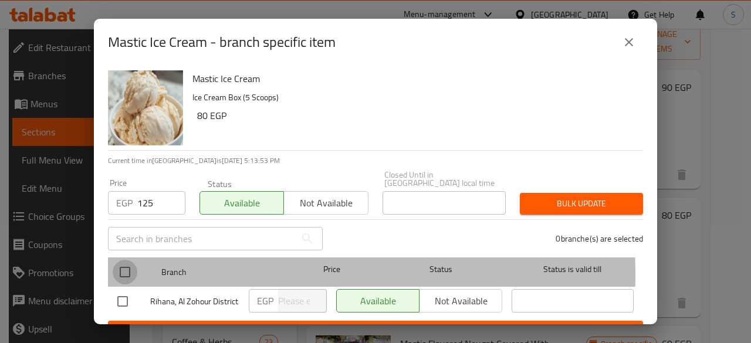
click at [124, 267] on input "checkbox" at bounding box center [125, 272] width 25 height 25
checkbox input "true"
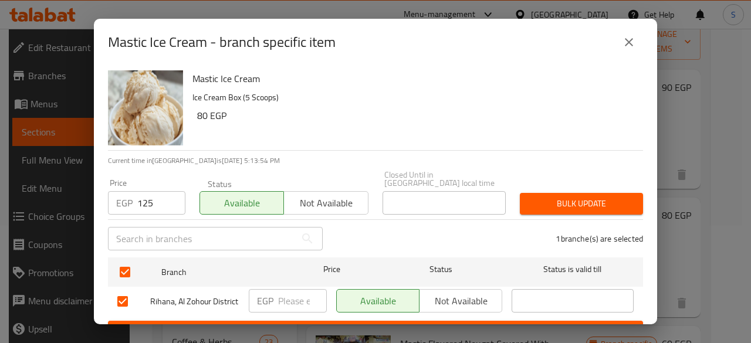
click at [559, 197] on span "Bulk update" at bounding box center [581, 204] width 104 height 15
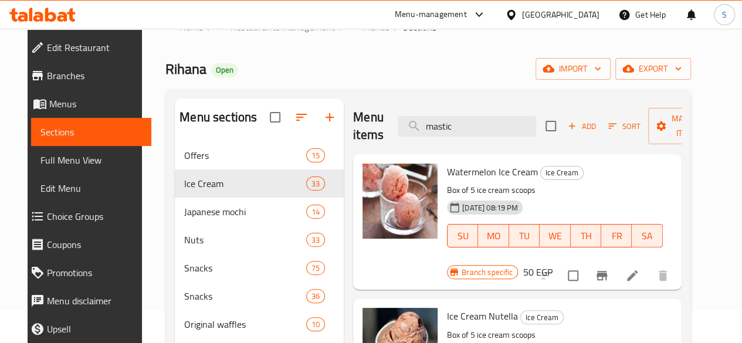
scroll to position [0, 0]
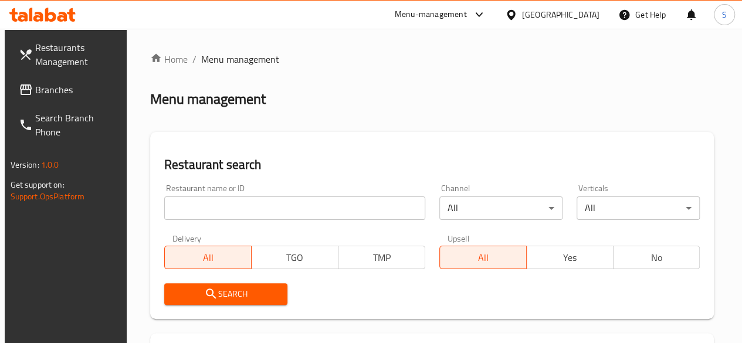
click at [202, 206] on input "search" at bounding box center [294, 208] width 261 height 23
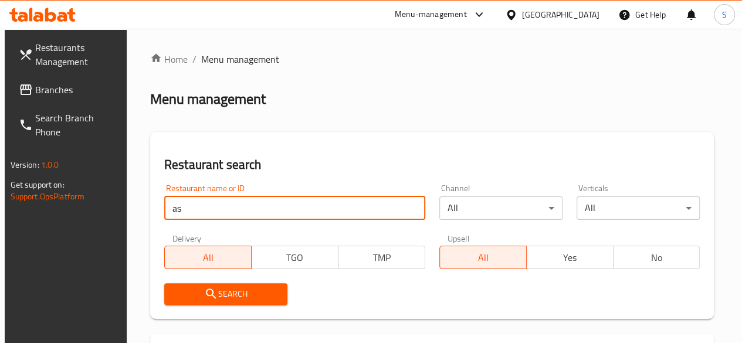
type input "as"
click at [465, 23] on div "Menu-management" at bounding box center [440, 15] width 110 height 28
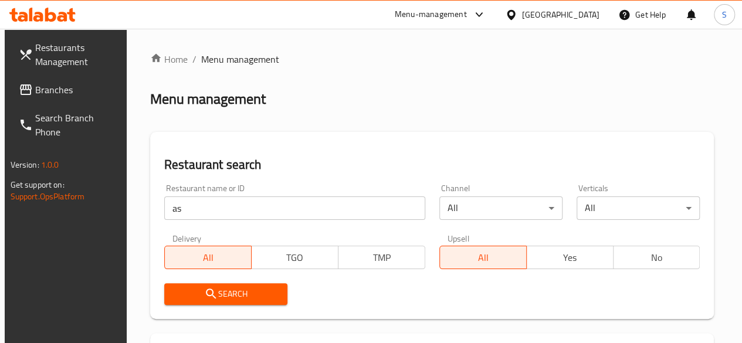
click at [486, 5] on div "Menu-management" at bounding box center [440, 15] width 110 height 28
click at [467, 16] on div "Menu-management" at bounding box center [431, 15] width 72 height 14
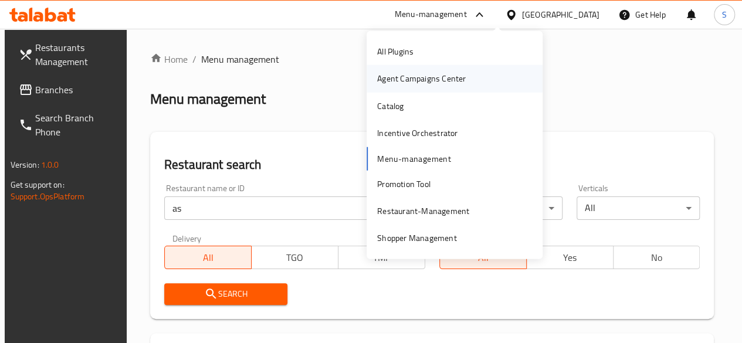
click at [437, 76] on div "Agent Campaigns Center" at bounding box center [421, 78] width 89 height 13
